Goal: Task Accomplishment & Management: Complete application form

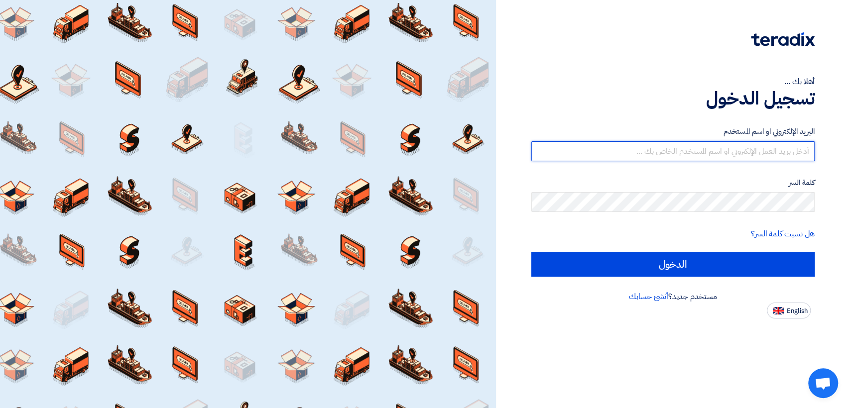
type input "[EMAIL_ADDRESS][DOMAIN_NAME]"
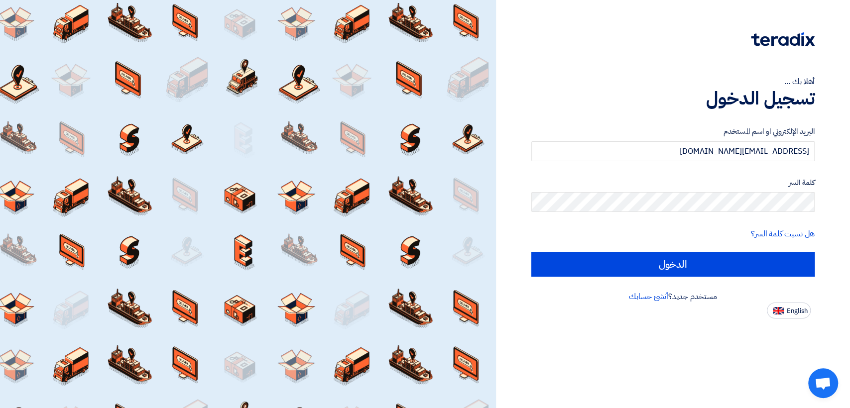
click at [551, 251] on form "البريد الإلكتروني او اسم المستخدم [EMAIL_ADDRESS][DOMAIN_NAME] كلمة السر هل نسي…" at bounding box center [673, 201] width 283 height 151
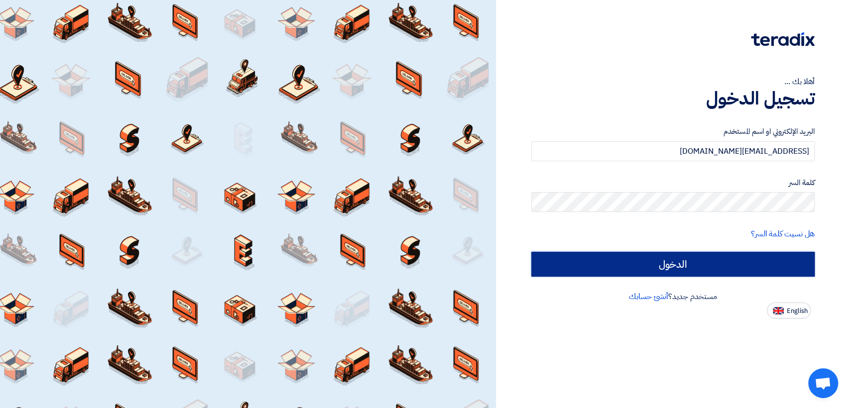
click at [553, 257] on input "الدخول" at bounding box center [673, 264] width 283 height 25
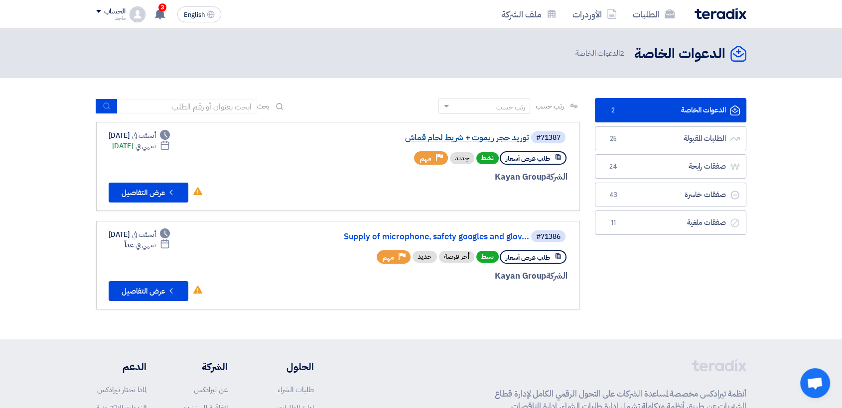
click at [428, 136] on link "توريد حجر ريموت + شريط لحام قماش" at bounding box center [429, 138] width 199 height 9
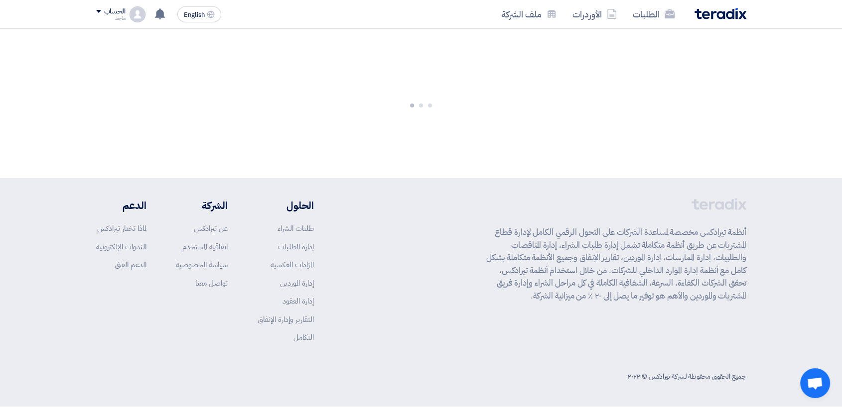
click at [428, 136] on div at bounding box center [421, 103] width 842 height 149
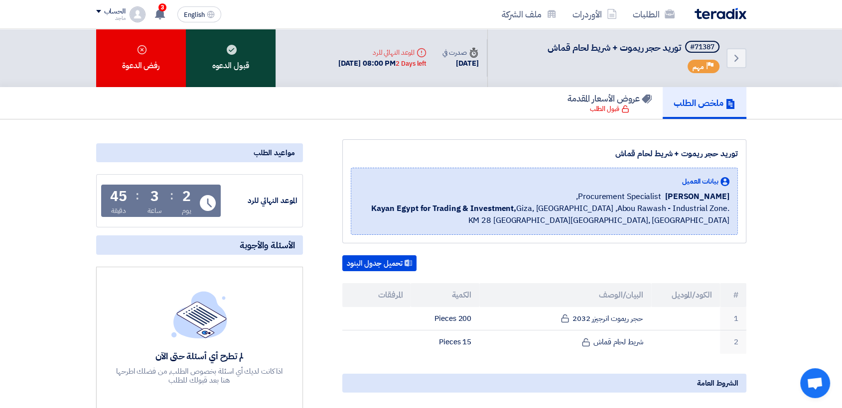
click at [221, 69] on div "قبول الدعوه" at bounding box center [231, 58] width 90 height 58
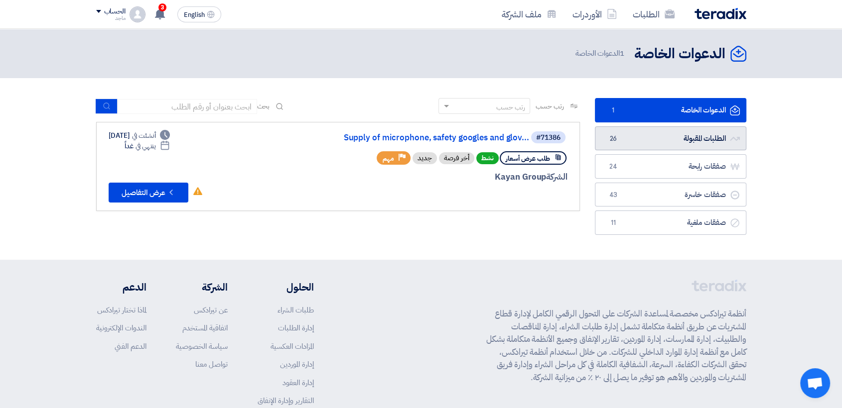
click at [690, 145] on link "الطلبات المقبولة الطلبات المقبولة 26" at bounding box center [670, 139] width 151 height 24
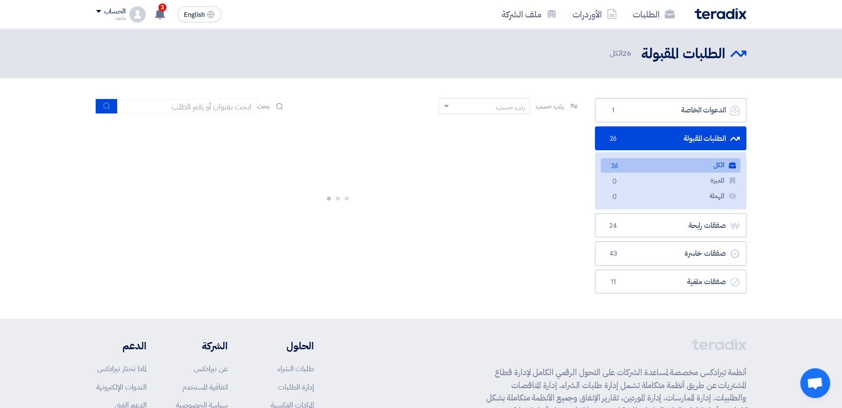
click at [690, 145] on link "الطلبات المقبولة الطلبات المقبولة 26" at bounding box center [670, 139] width 151 height 24
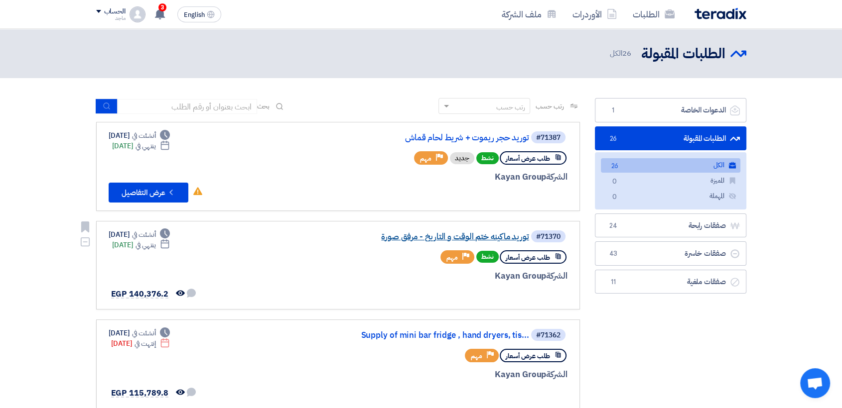
click at [423, 237] on link "توريد ماكينه ختم الوقت و التاريخ - مرفق صورة" at bounding box center [429, 237] width 199 height 9
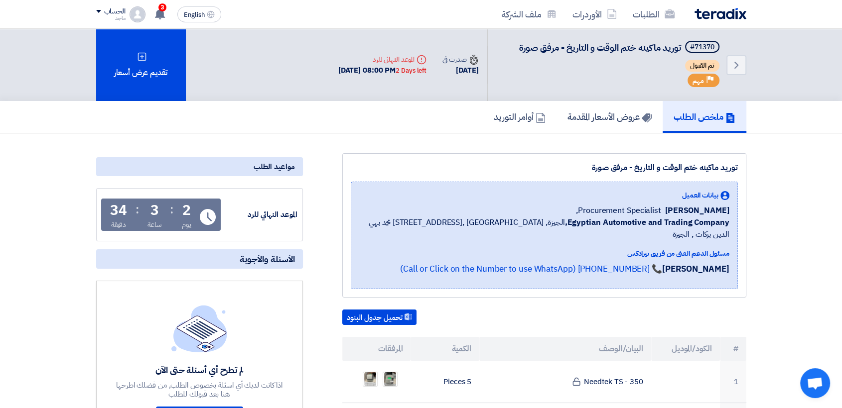
click at [777, 128] on div "ملخص الطلب عروض الأسعار المقدمة أوامر التوريد" at bounding box center [421, 117] width 842 height 32
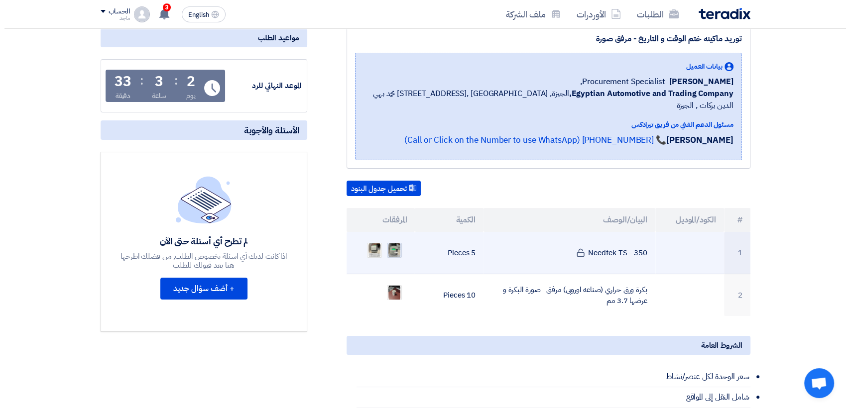
scroll to position [151, 0]
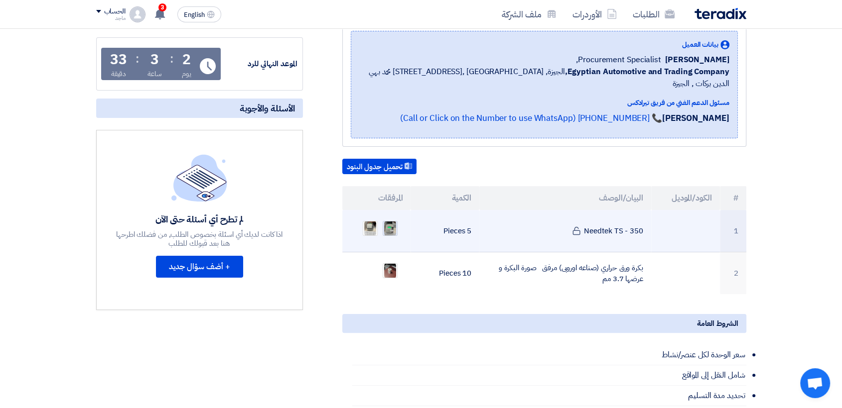
click at [387, 220] on img at bounding box center [390, 229] width 14 height 18
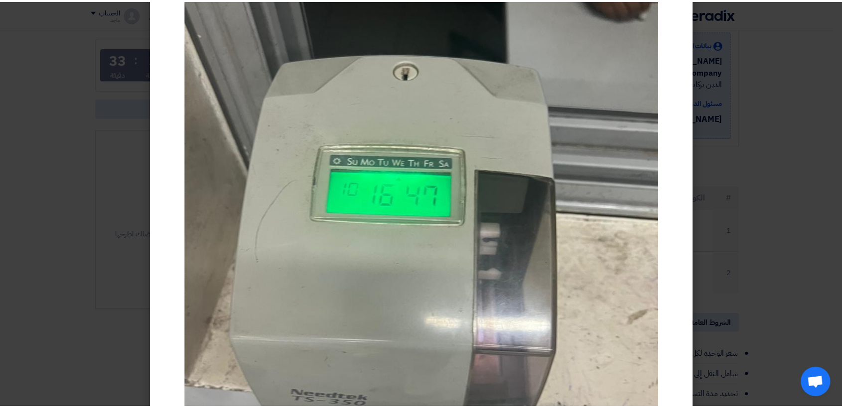
scroll to position [122, 0]
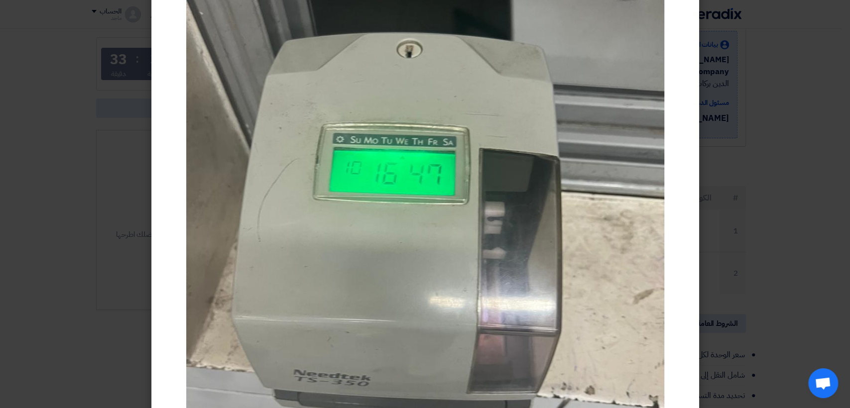
click at [790, 65] on modal-container at bounding box center [425, 204] width 850 height 408
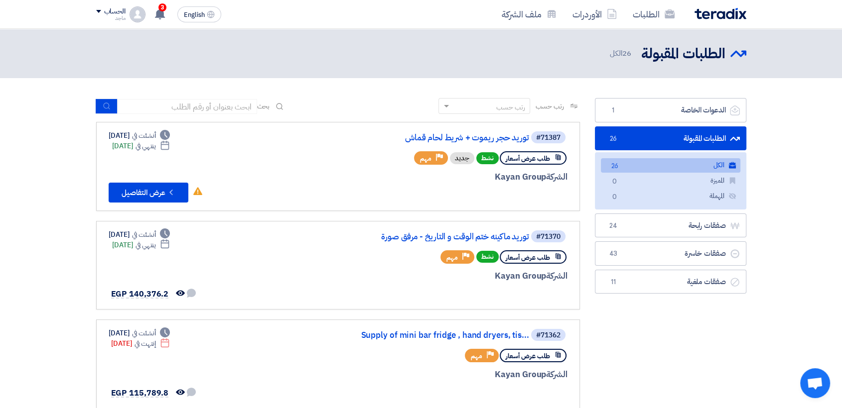
drag, startPoint x: 593, startPoint y: 184, endPoint x: 674, endPoint y: 122, distance: 101.5
click at [685, 106] on link "الدعوات الخاصة الدعوات الخاصة 1" at bounding box center [670, 110] width 151 height 24
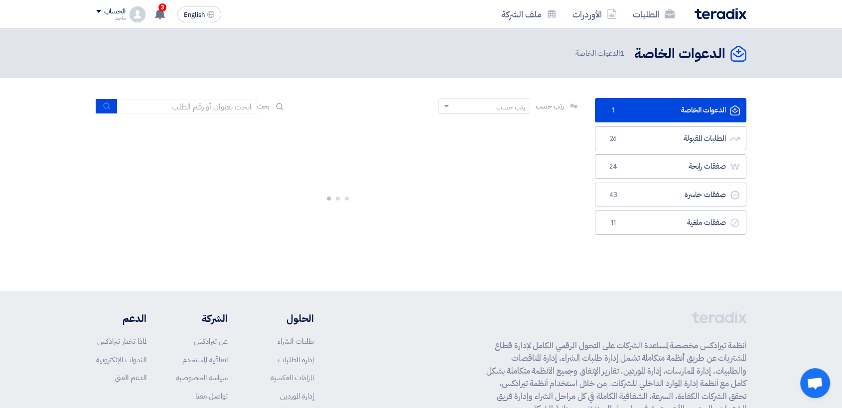
click at [685, 106] on link "الدعوات الخاصة الدعوات الخاصة 1" at bounding box center [670, 110] width 151 height 24
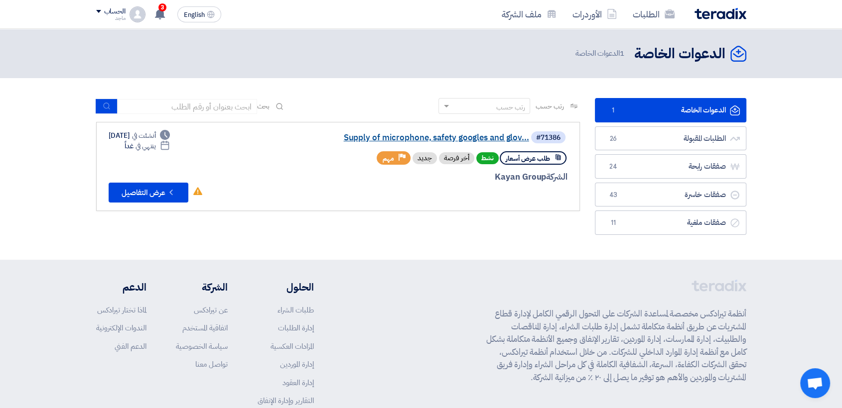
click at [464, 142] on link "Supply of microphone, safety googles and glov..." at bounding box center [429, 138] width 199 height 9
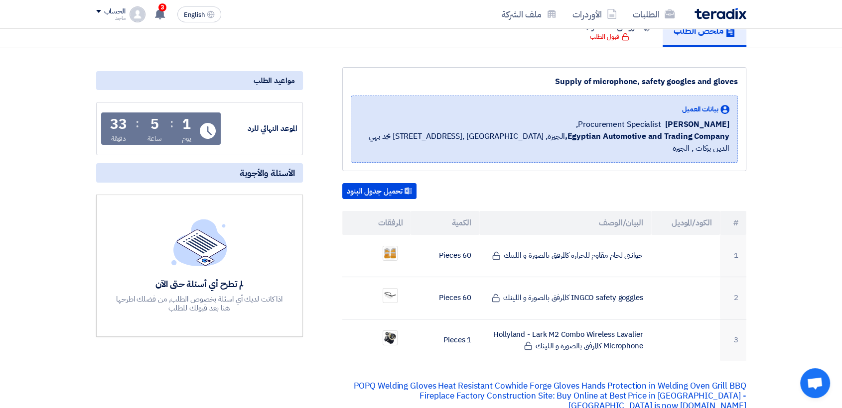
scroll to position [85, 0]
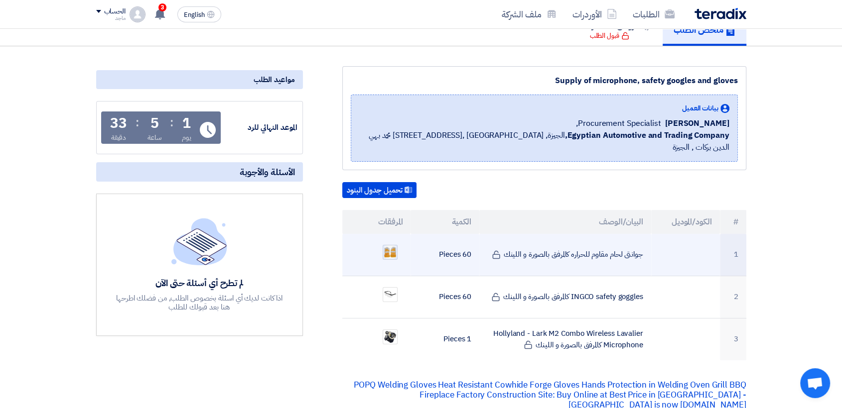
click at [385, 245] on img at bounding box center [390, 252] width 14 height 15
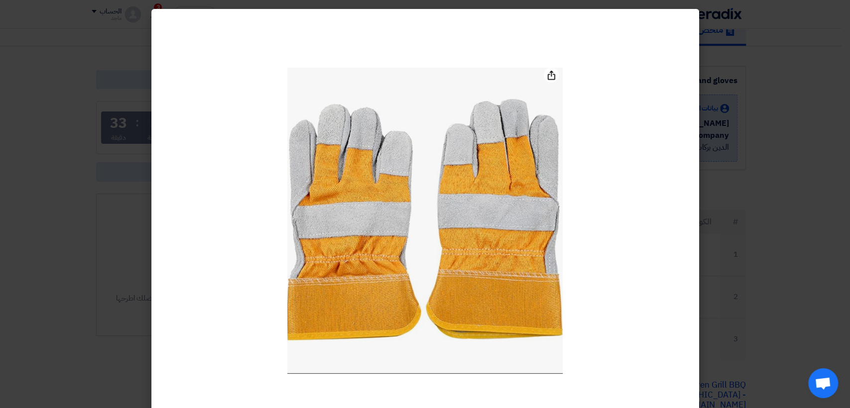
click at [821, 146] on modal-container at bounding box center [425, 204] width 850 height 408
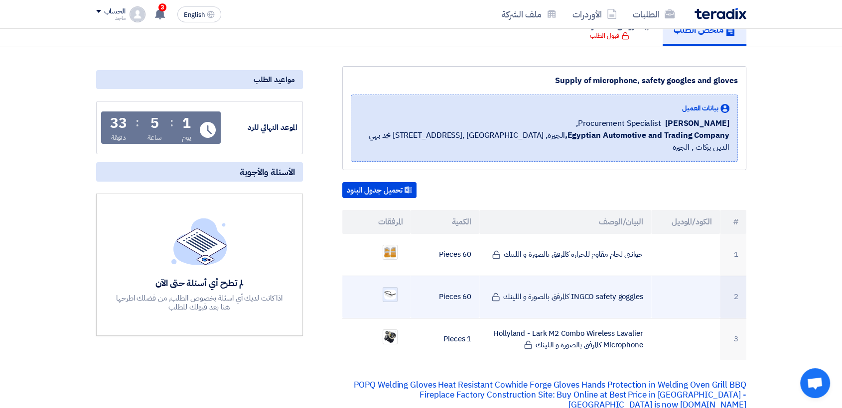
click at [389, 289] on img at bounding box center [390, 295] width 14 height 12
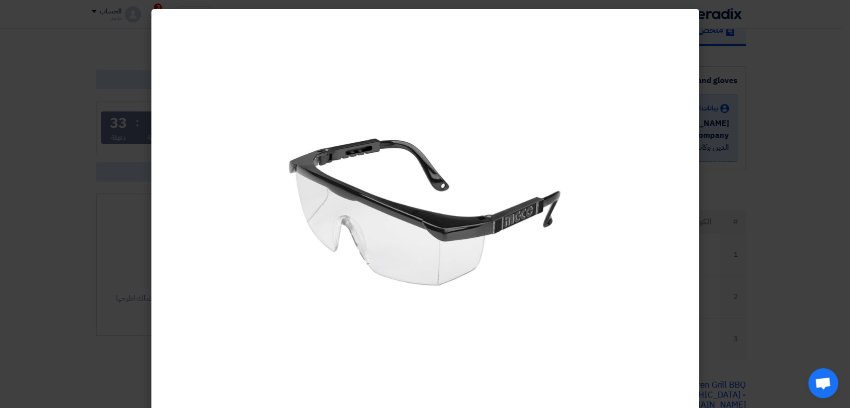
click at [747, 193] on modal-container at bounding box center [425, 204] width 850 height 408
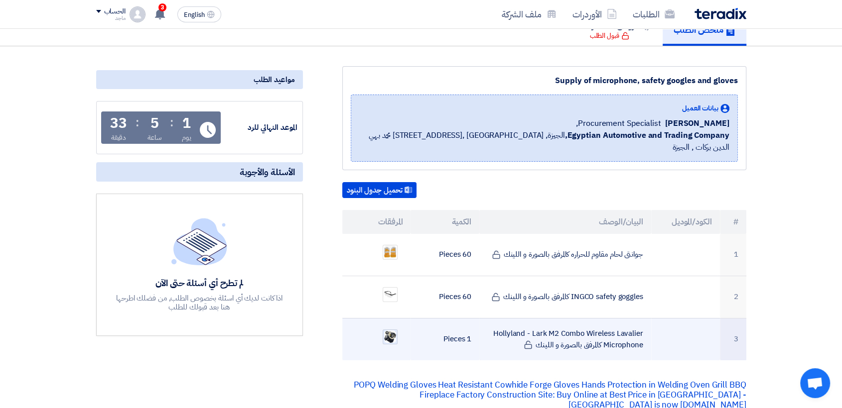
click at [395, 330] on img at bounding box center [390, 337] width 14 height 14
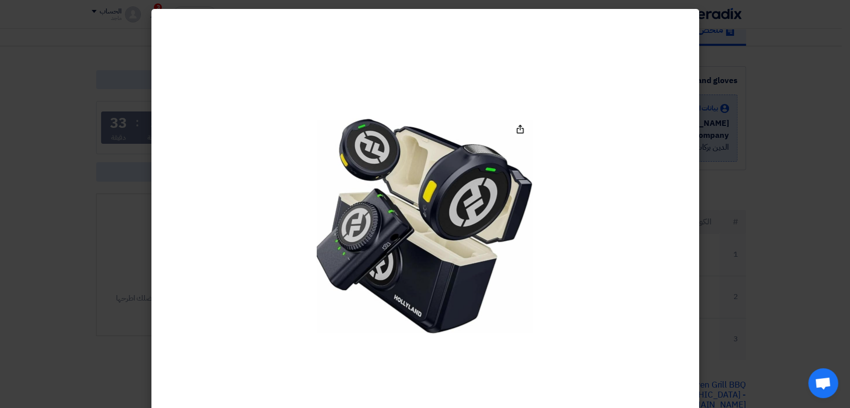
click at [713, 300] on modal-container at bounding box center [425, 204] width 850 height 408
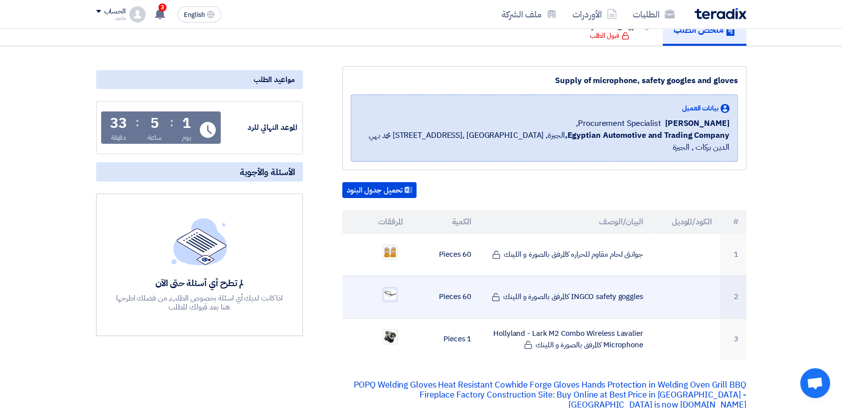
click at [388, 289] on img at bounding box center [390, 295] width 14 height 12
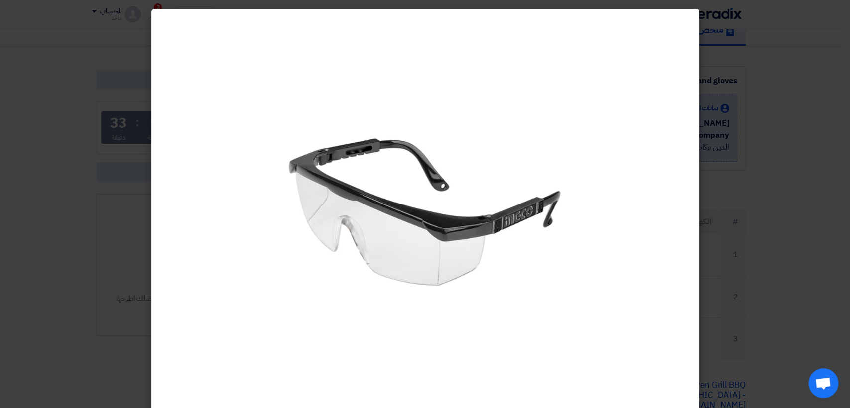
click at [845, 356] on modal-container at bounding box center [425, 204] width 850 height 408
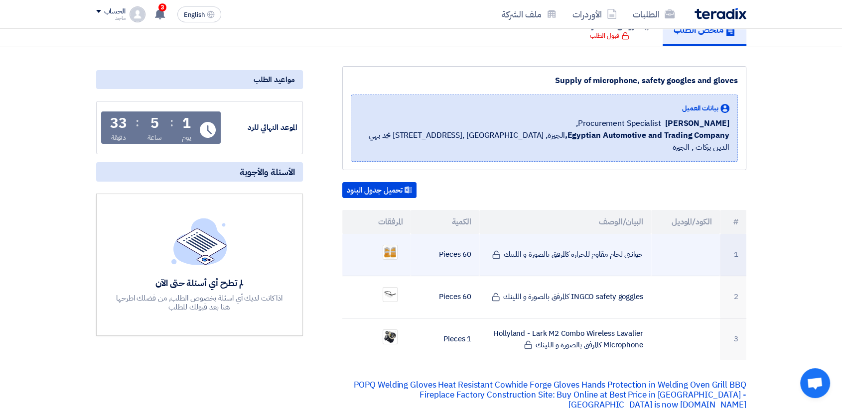
click at [398, 240] on ul at bounding box center [376, 252] width 53 height 25
click at [390, 245] on img at bounding box center [390, 252] width 14 height 15
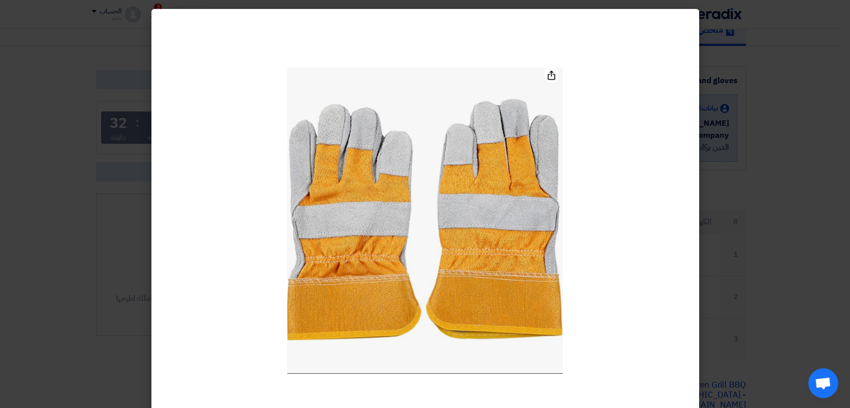
click at [728, 118] on modal-container at bounding box center [425, 204] width 850 height 408
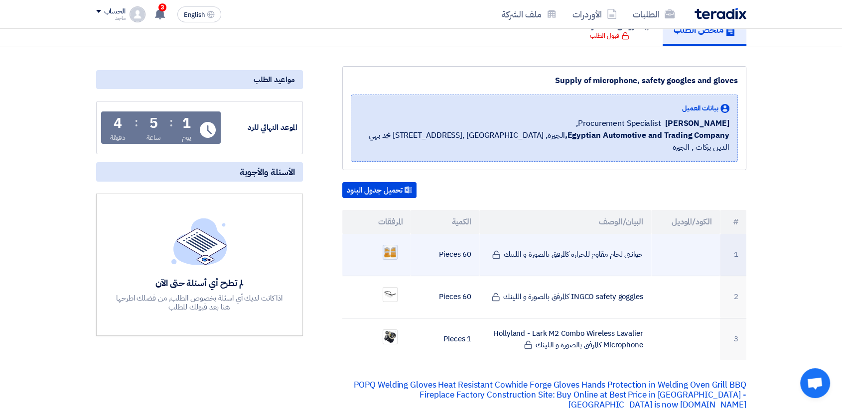
click at [389, 245] on img at bounding box center [390, 252] width 14 height 15
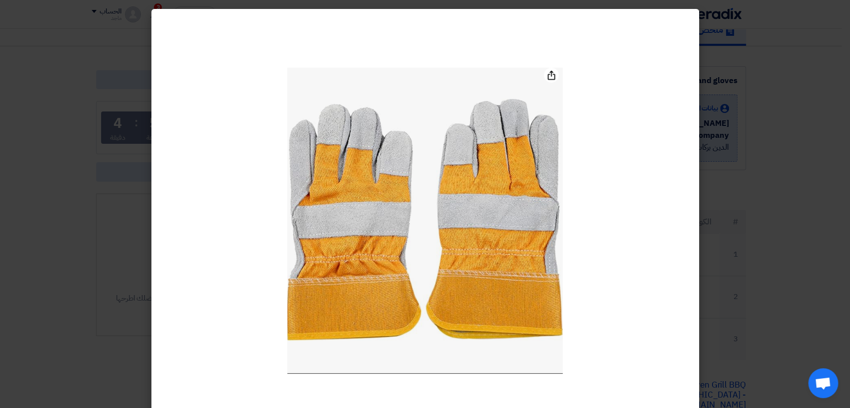
click at [116, 245] on modal-container at bounding box center [425, 204] width 850 height 408
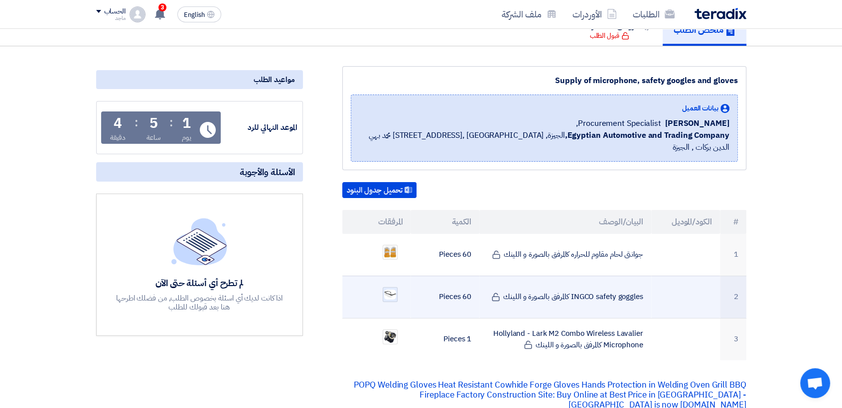
click at [387, 289] on img at bounding box center [390, 295] width 14 height 12
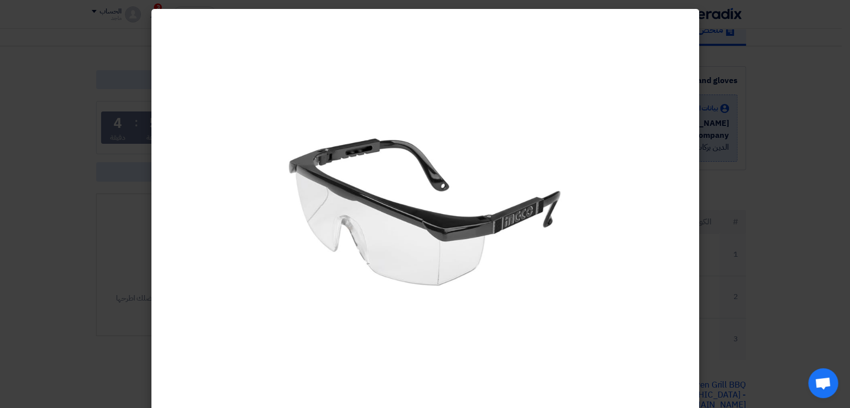
click at [70, 277] on modal-container at bounding box center [425, 204] width 850 height 408
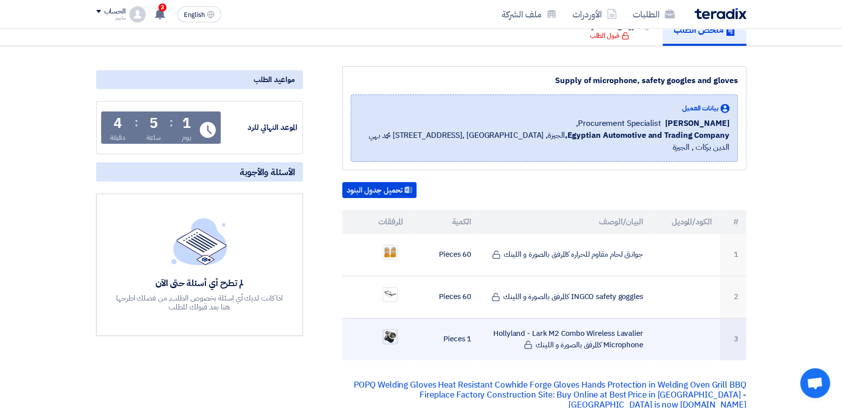
click at [389, 330] on img at bounding box center [390, 337] width 14 height 14
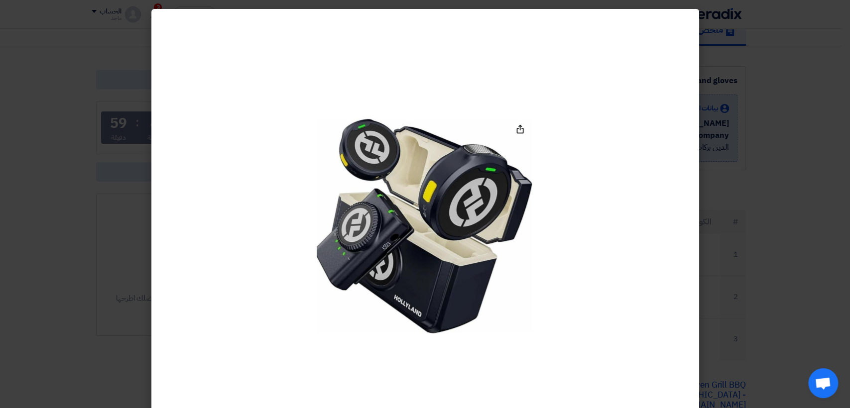
click at [76, 136] on modal-container at bounding box center [425, 204] width 850 height 408
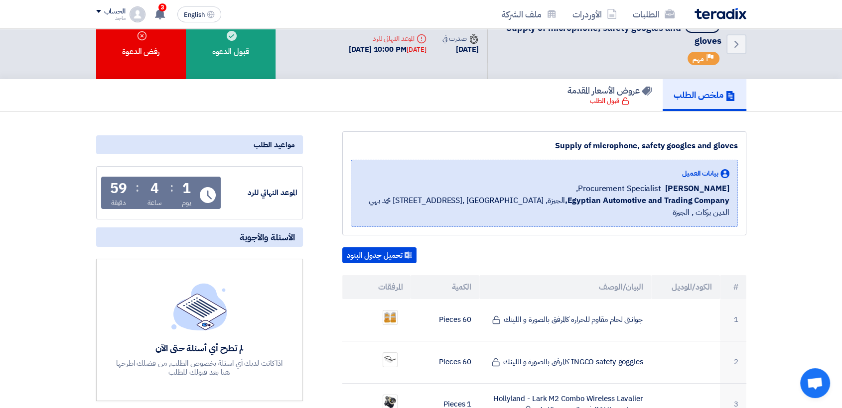
scroll to position [0, 0]
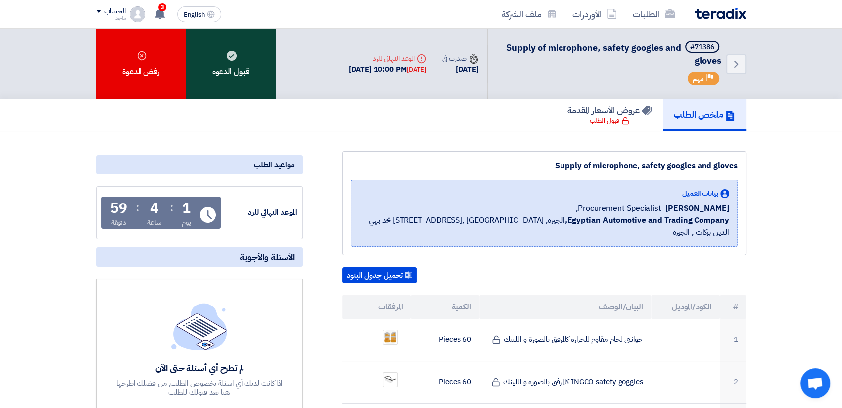
click at [245, 64] on div "قبول الدعوه" at bounding box center [231, 64] width 90 height 70
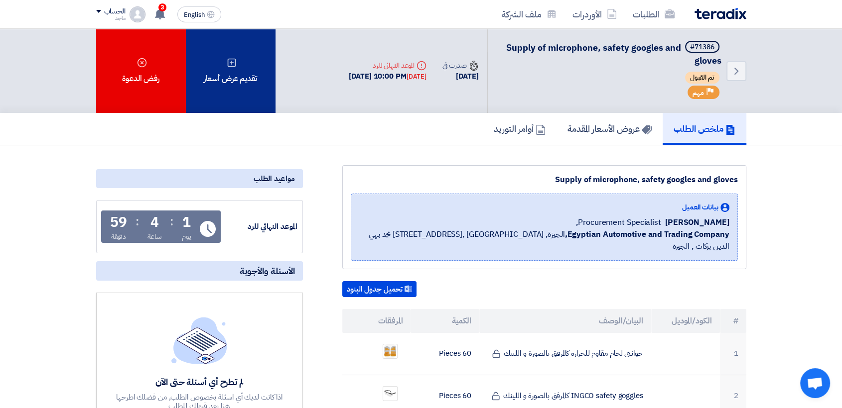
click at [235, 74] on div "تقديم عرض أسعار" at bounding box center [231, 71] width 90 height 84
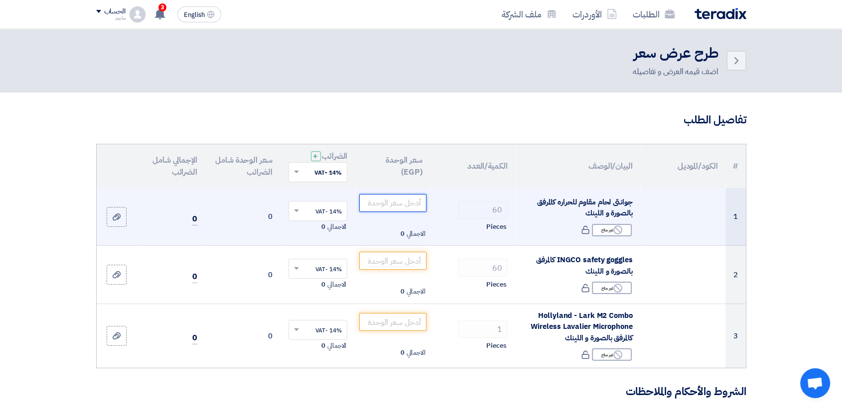
click at [388, 202] on input "number" at bounding box center [392, 203] width 67 height 18
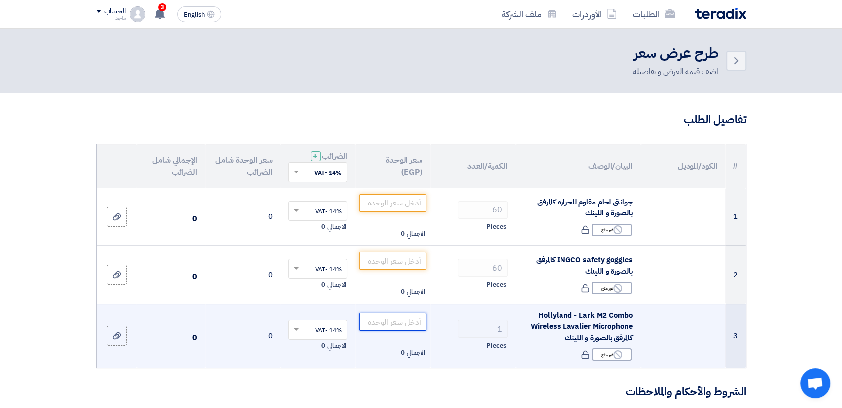
click at [385, 322] on input "number" at bounding box center [392, 322] width 67 height 18
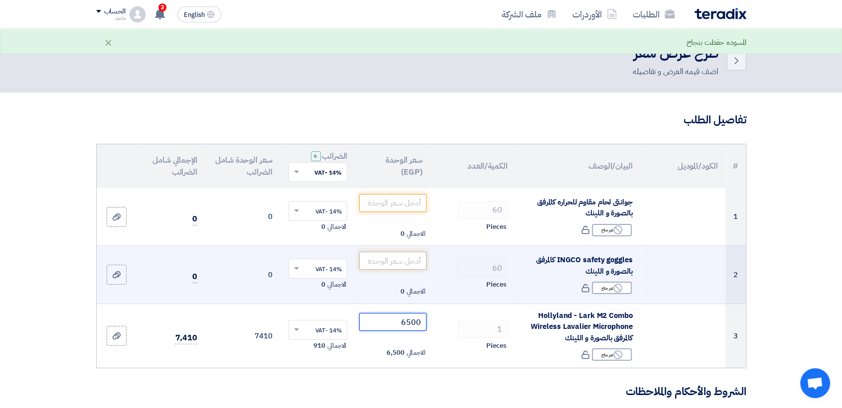
type input "6500"
click at [379, 261] on input "number" at bounding box center [392, 261] width 67 height 18
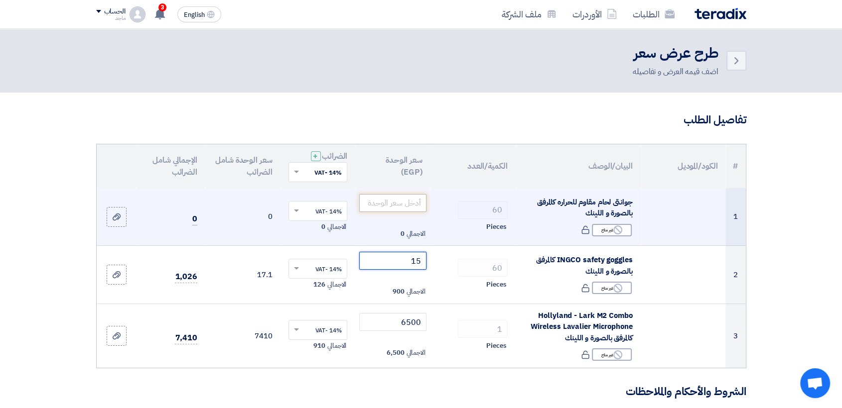
type input "15"
click at [397, 199] on input "number" at bounding box center [392, 203] width 67 height 18
type input "6"
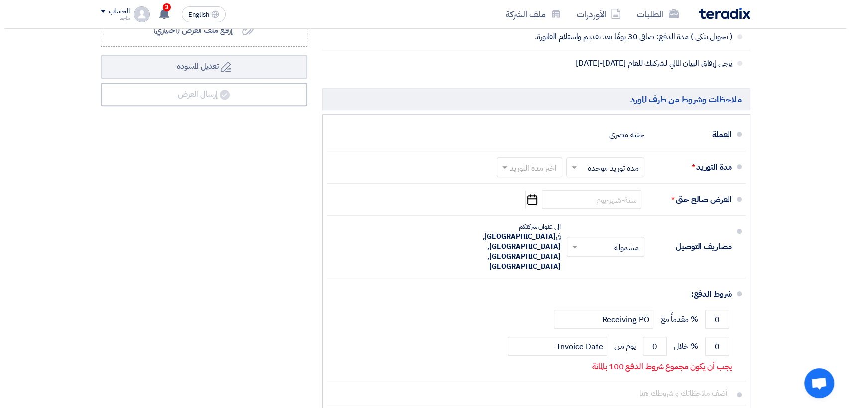
scroll to position [587, 0]
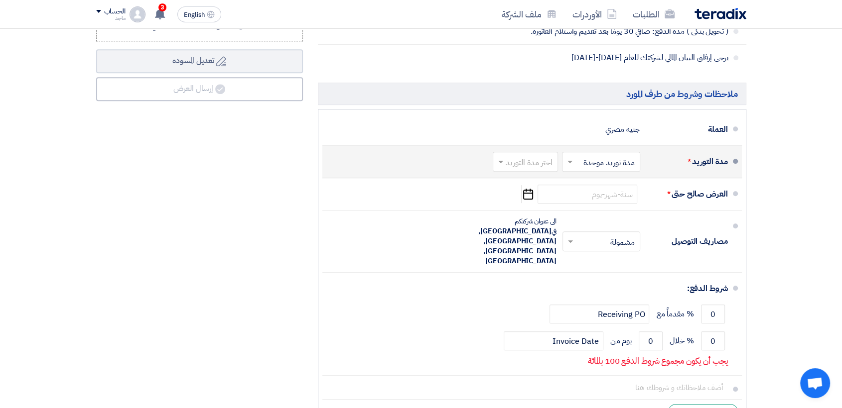
type input "70"
click at [542, 156] on input "text" at bounding box center [523, 163] width 60 height 14
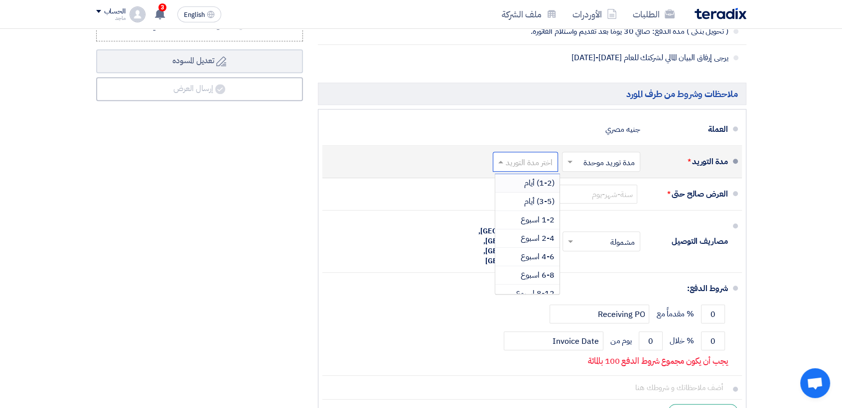
click at [534, 183] on span "(1-2) أيام" at bounding box center [539, 183] width 30 height 12
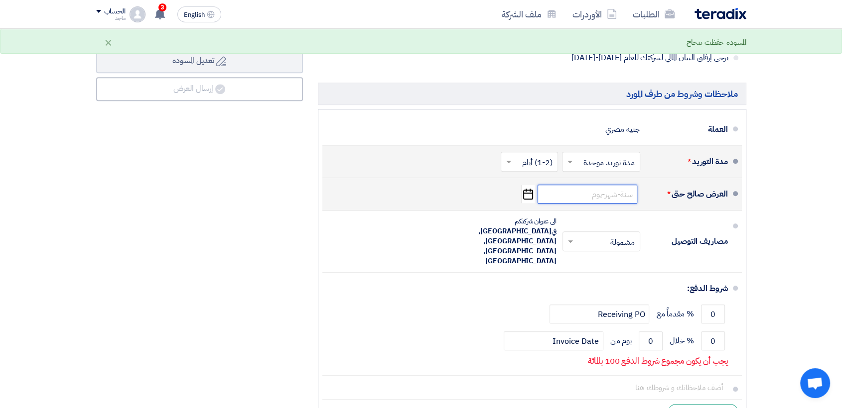
click at [573, 189] on input at bounding box center [588, 194] width 100 height 19
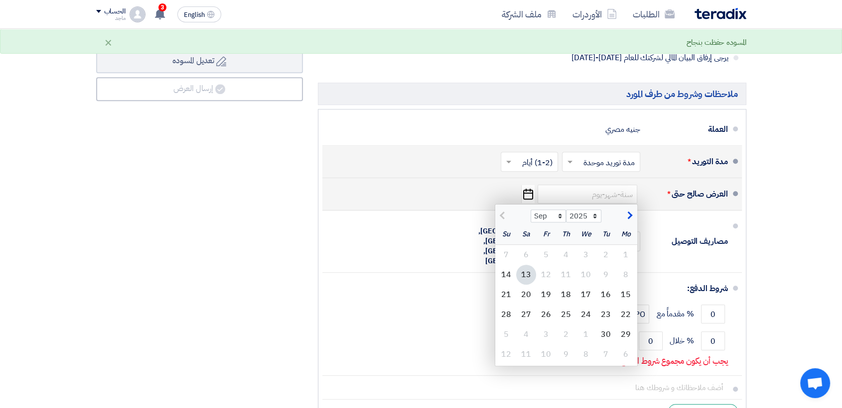
click at [524, 276] on div "13" at bounding box center [526, 275] width 20 height 20
type input "9/13/2025"
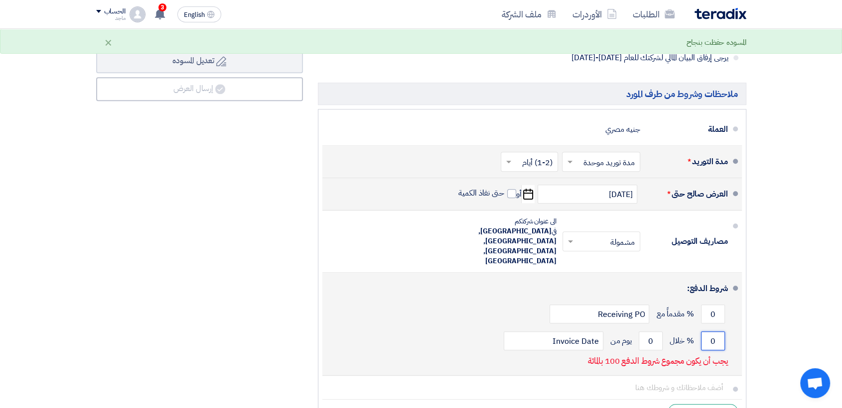
click at [709, 332] on input "0" at bounding box center [713, 341] width 24 height 19
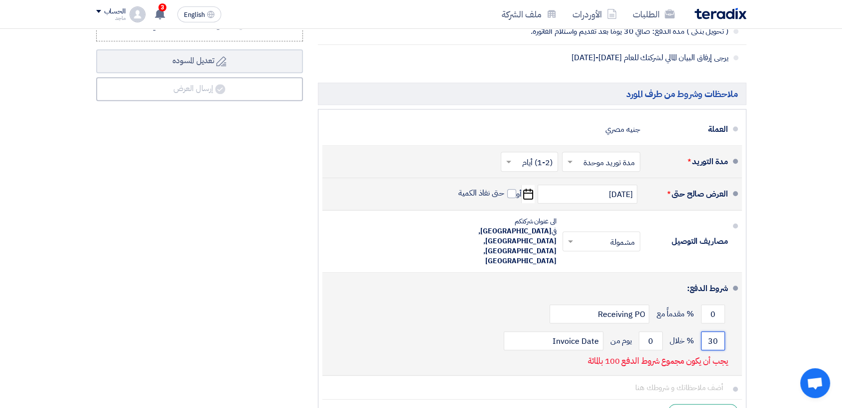
type input "3"
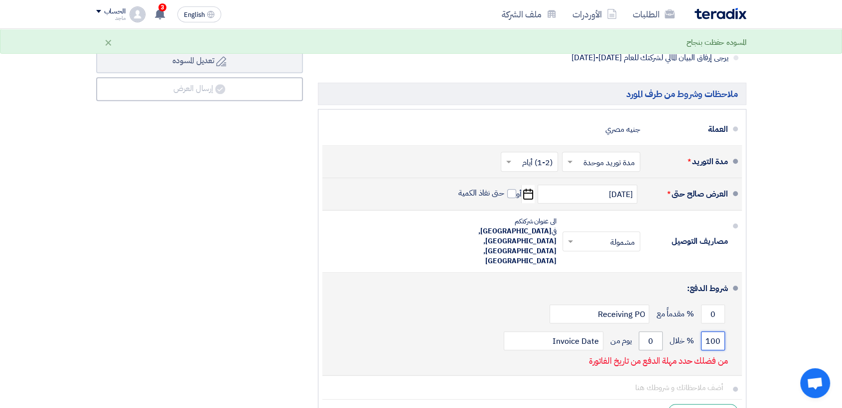
type input "100"
click at [644, 332] on input "0" at bounding box center [651, 341] width 24 height 19
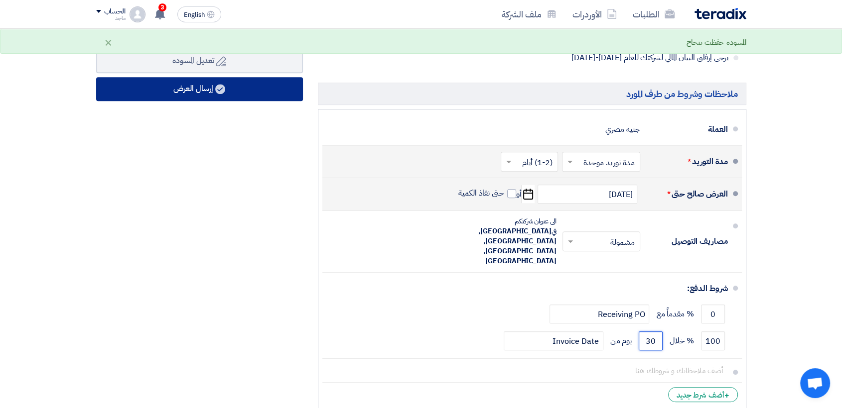
type input "30"
click at [243, 87] on button "إرسال العرض" at bounding box center [199, 89] width 207 height 24
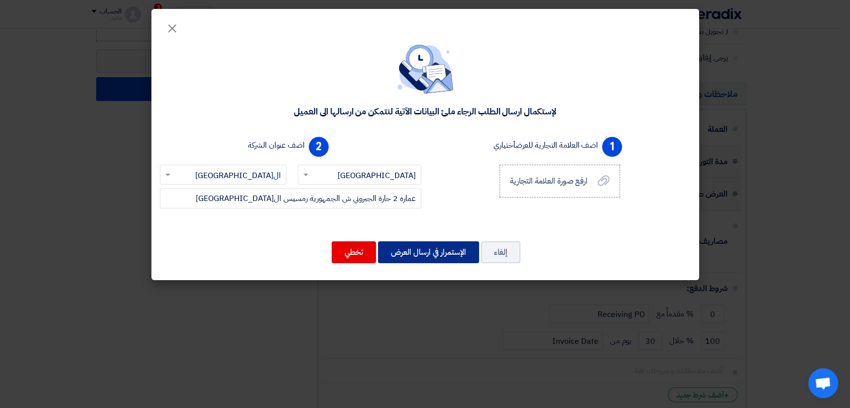
click at [432, 248] on button "الإستمرار في ارسال العرض" at bounding box center [428, 253] width 101 height 22
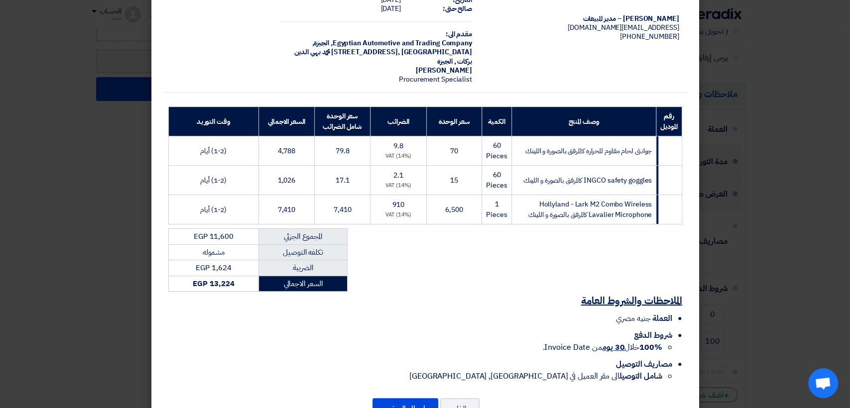
scroll to position [81, 0]
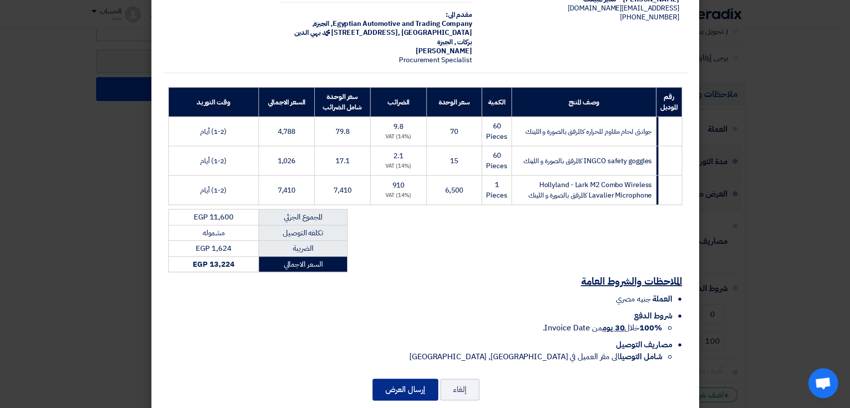
click at [400, 379] on button "إرسال العرض" at bounding box center [406, 390] width 66 height 22
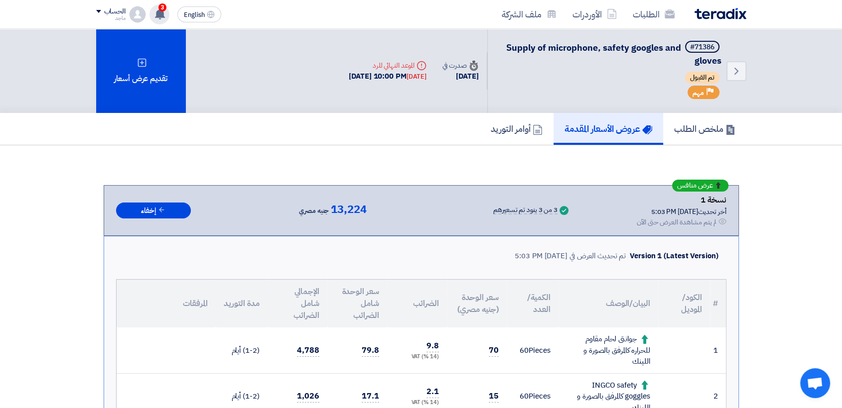
click at [160, 12] on use at bounding box center [160, 13] width 10 height 11
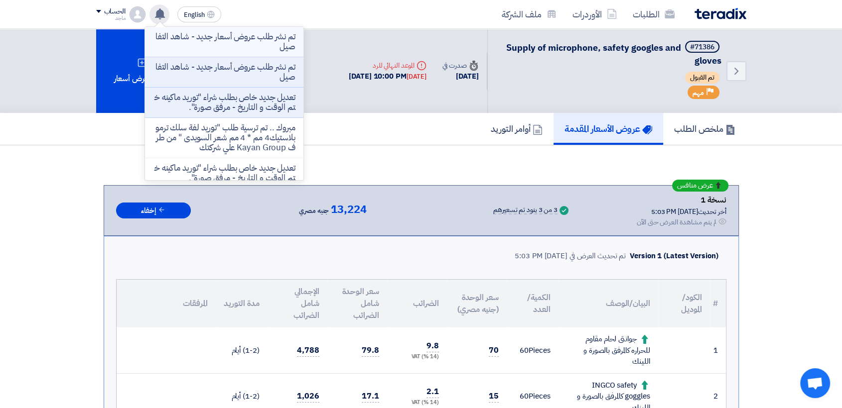
click at [207, 44] on p "تم نشر طلب عروض أسعار جديد - شاهد التفاصيل" at bounding box center [224, 42] width 142 height 20
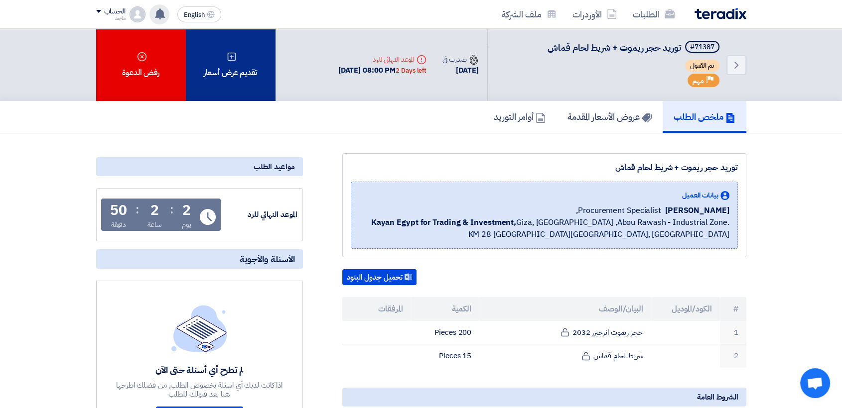
click at [243, 57] on div "تقديم عرض أسعار" at bounding box center [231, 65] width 90 height 72
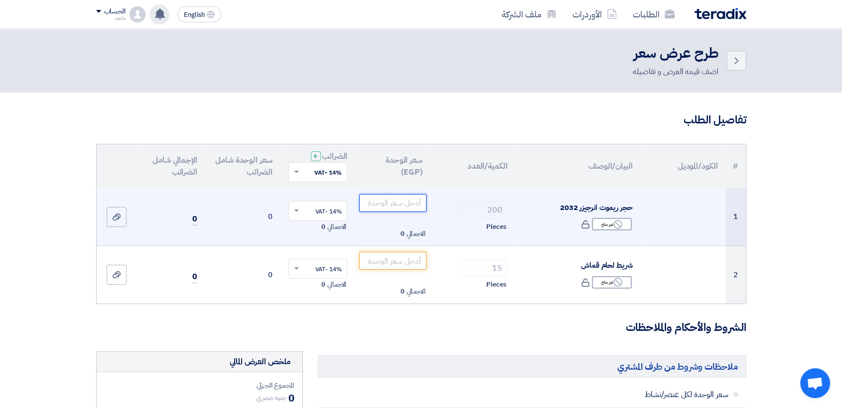
click at [384, 204] on input "number" at bounding box center [392, 203] width 67 height 18
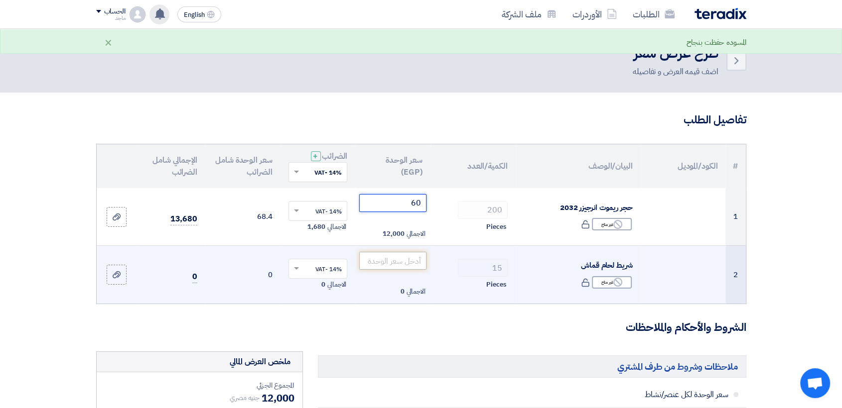
type input "60"
click at [383, 263] on input "number" at bounding box center [392, 261] width 67 height 18
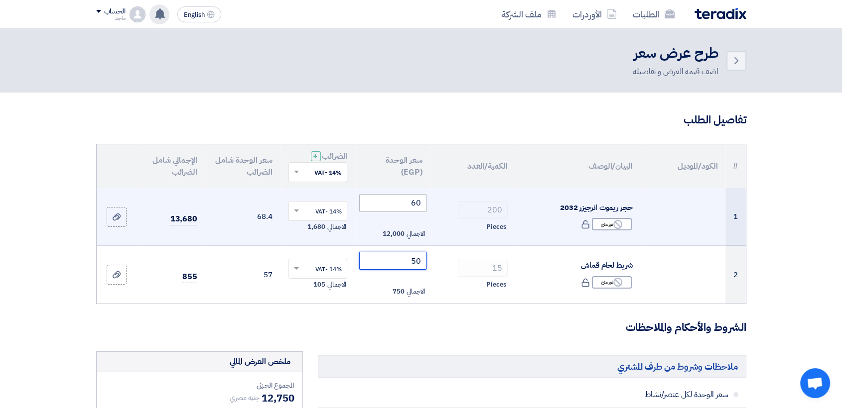
type input "50"
click at [381, 197] on input "60" at bounding box center [392, 203] width 67 height 18
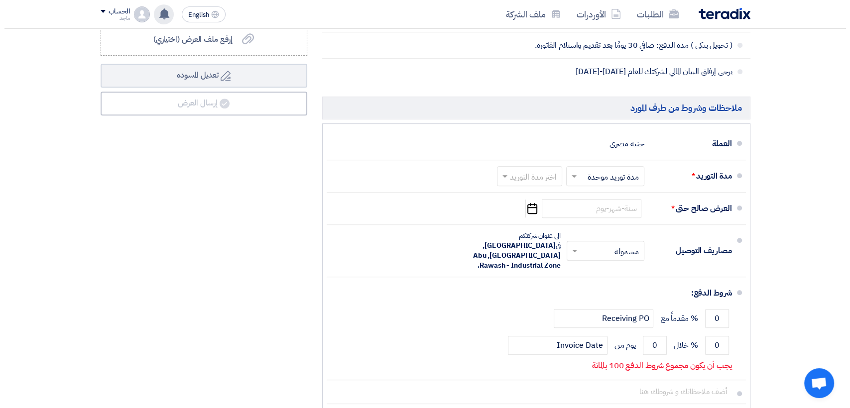
scroll to position [511, 0]
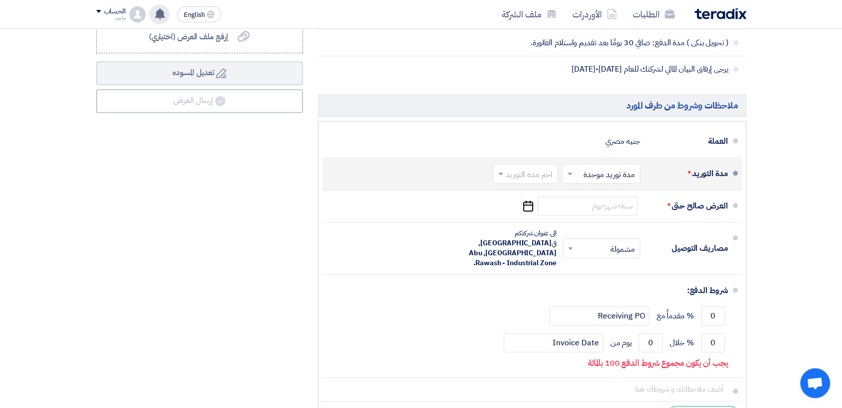
type input "65"
click at [539, 175] on input "text" at bounding box center [523, 174] width 60 height 14
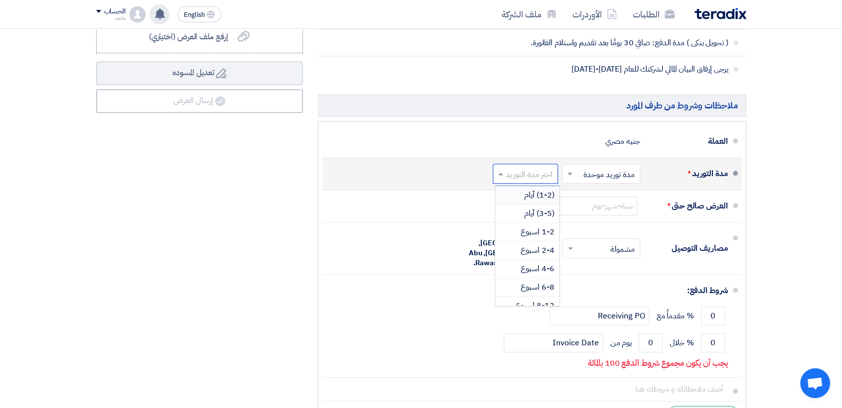
click at [532, 193] on span "(1-2) أيام" at bounding box center [539, 195] width 30 height 12
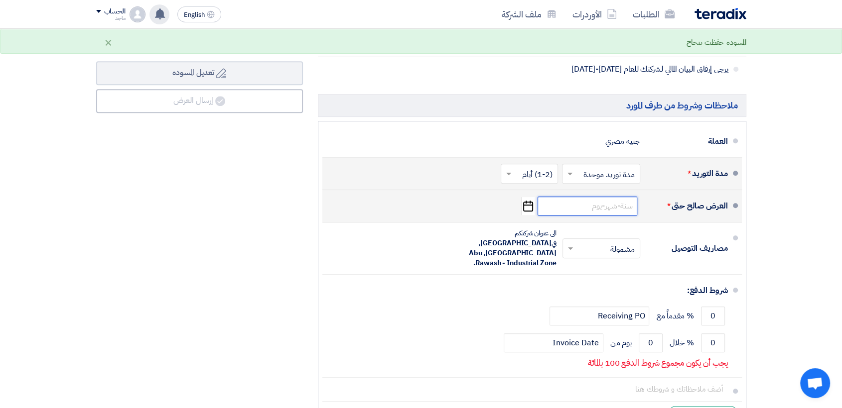
click at [605, 213] on input at bounding box center [588, 206] width 100 height 19
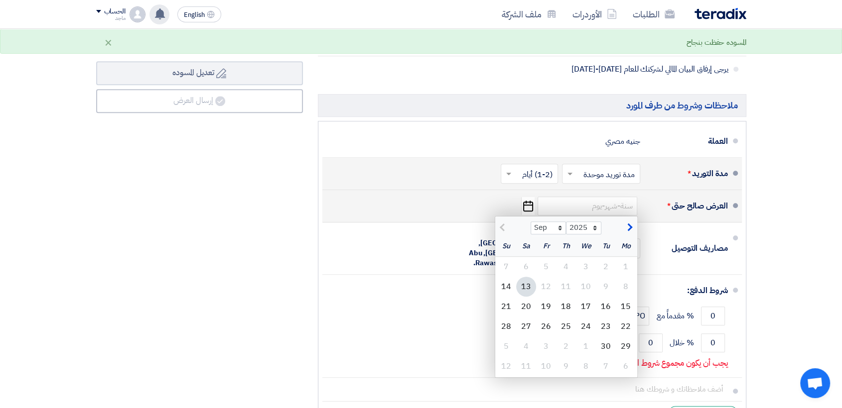
click at [525, 281] on div "13" at bounding box center [526, 287] width 20 height 20
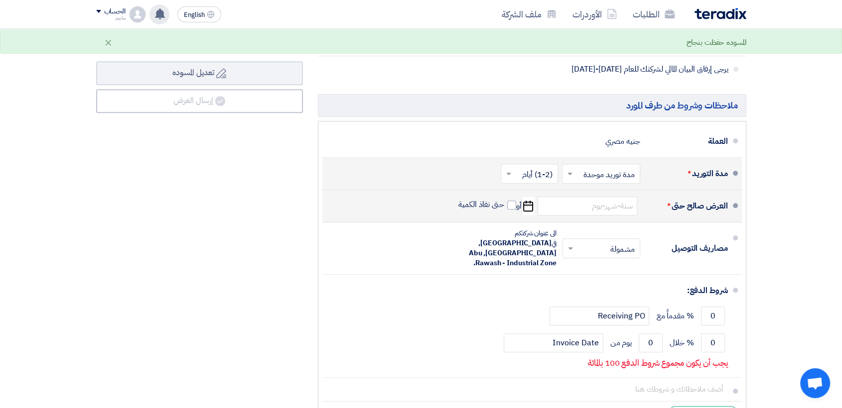
type input "9/13/2025"
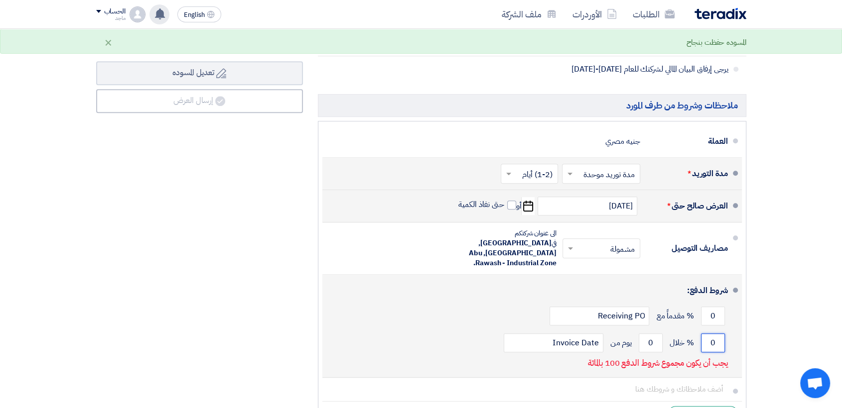
click at [706, 334] on input "0" at bounding box center [713, 343] width 24 height 19
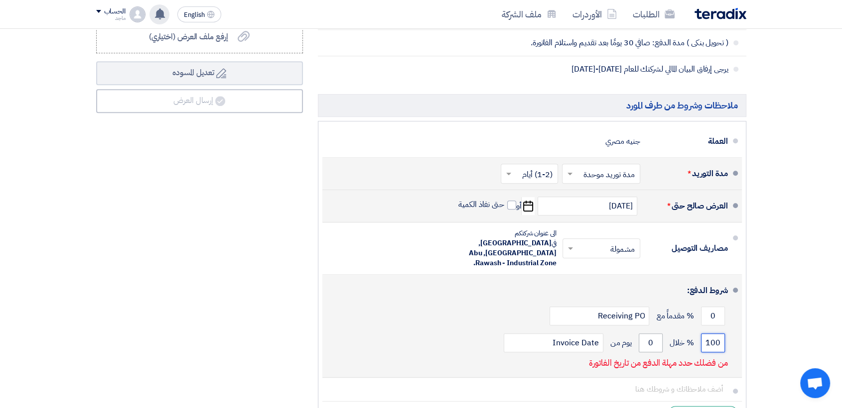
type input "100"
click at [644, 334] on input "0" at bounding box center [651, 343] width 24 height 19
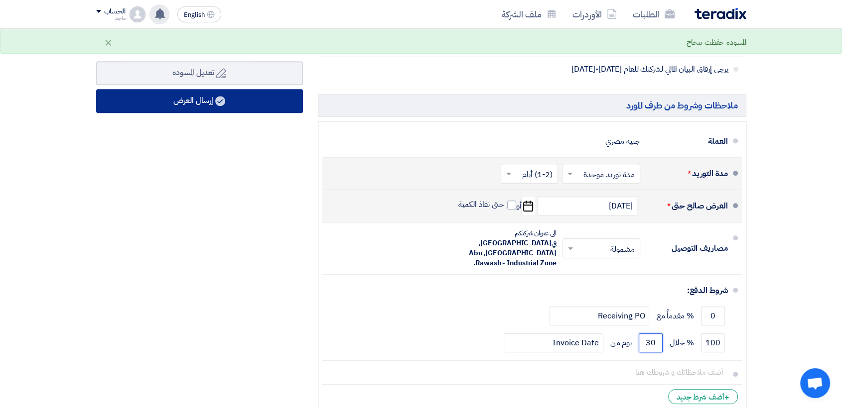
type input "30"
click at [272, 96] on button "إرسال العرض" at bounding box center [199, 101] width 207 height 24
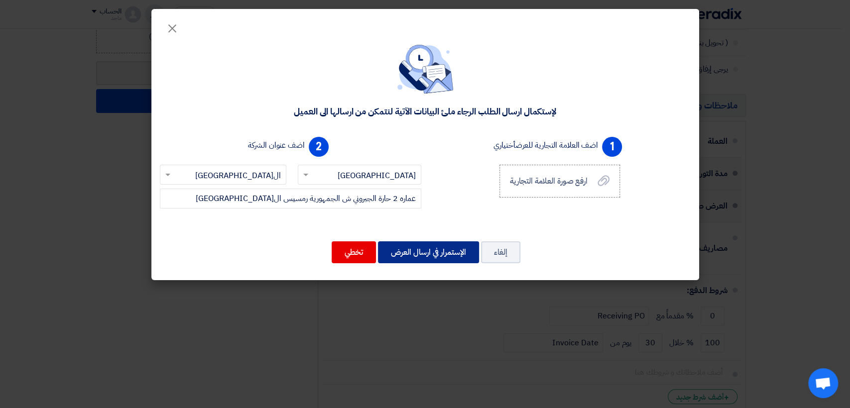
click at [430, 255] on button "الإستمرار في ارسال العرض" at bounding box center [428, 253] width 101 height 22
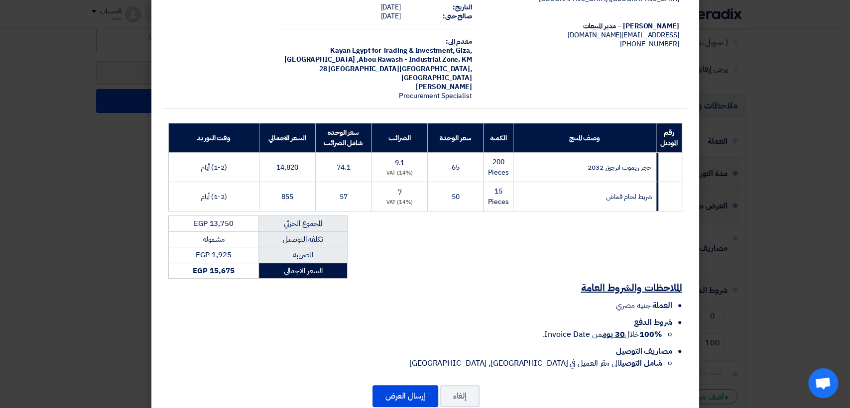
scroll to position [69, 0]
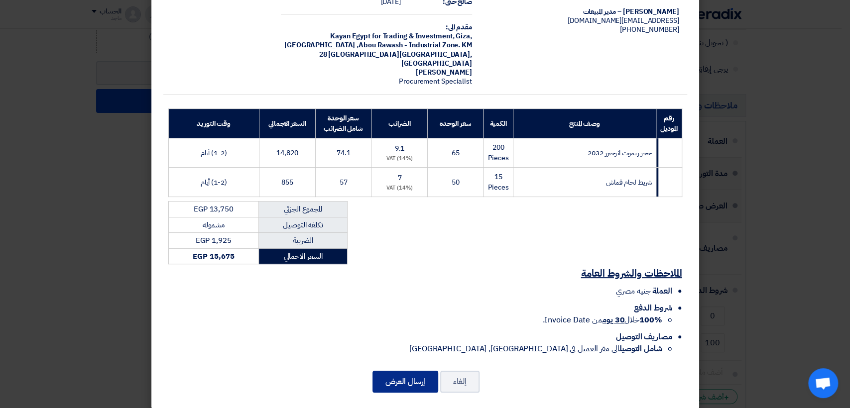
click at [407, 371] on button "إرسال العرض" at bounding box center [406, 382] width 66 height 22
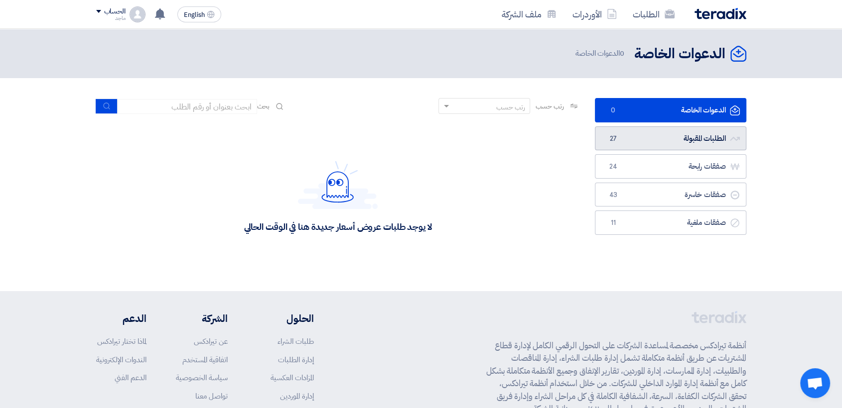
click at [642, 138] on link "الطلبات المقبولة الطلبات المقبولة 27" at bounding box center [670, 139] width 151 height 24
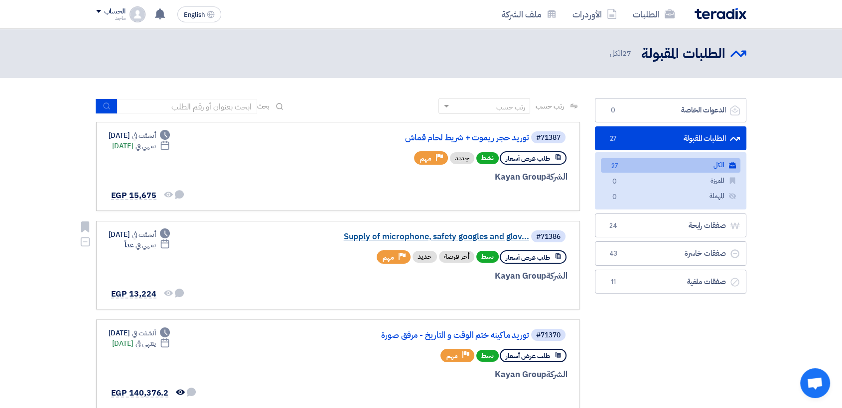
click at [449, 238] on link "Supply of microphone, safety googles and glov..." at bounding box center [429, 237] width 199 height 9
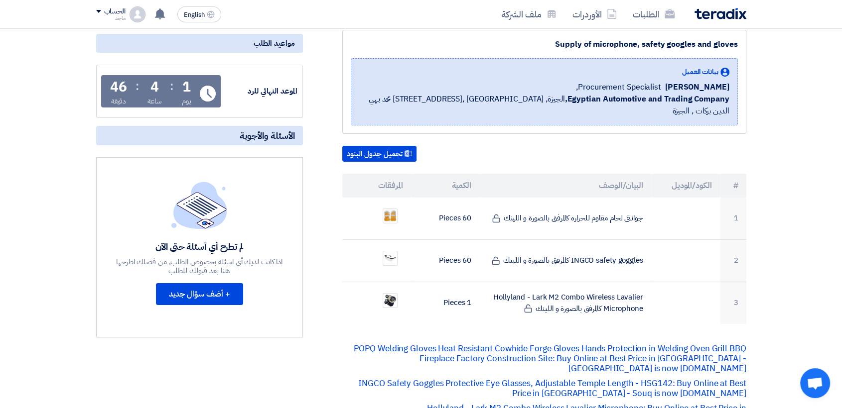
scroll to position [137, 0]
